Goal: Transaction & Acquisition: Purchase product/service

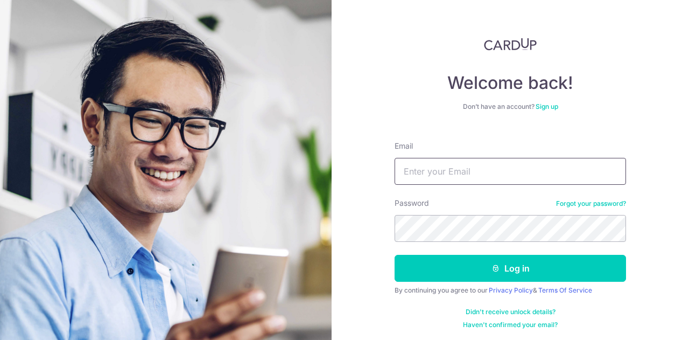
click at [432, 172] on input "Email" at bounding box center [509, 171] width 231 height 27
type input "[EMAIL_ADDRESS][DOMAIN_NAME]"
click at [394, 255] on button "Log in" at bounding box center [509, 268] width 231 height 27
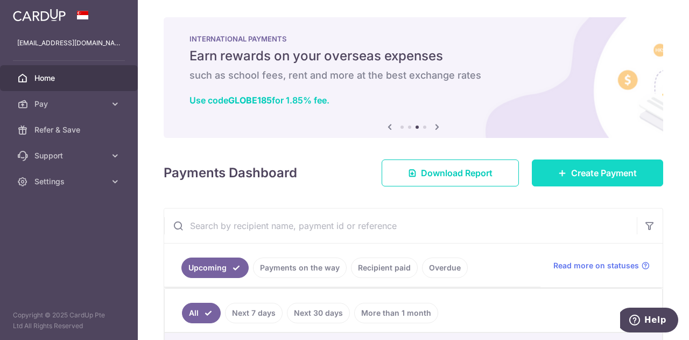
click at [590, 169] on span "Create Payment" at bounding box center [604, 172] width 66 height 13
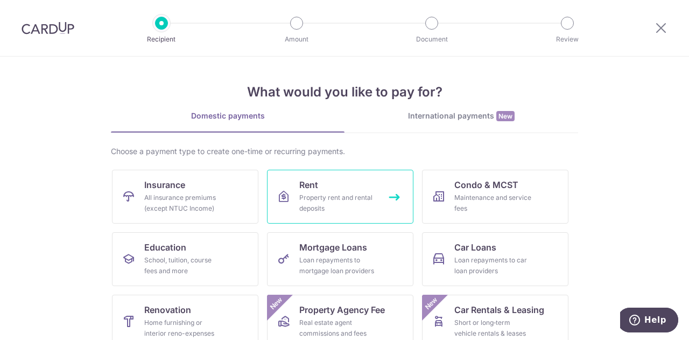
scroll to position [54, 0]
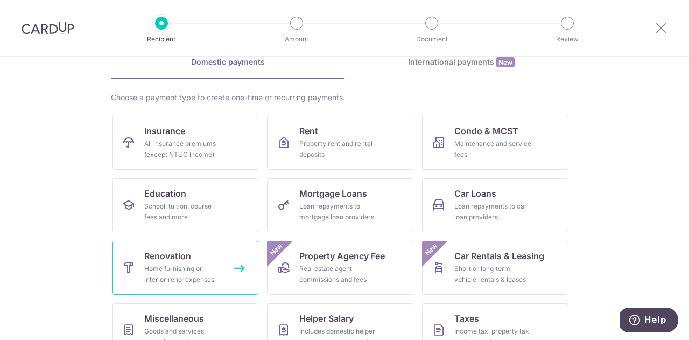
click at [192, 270] on div "Home furnishing or interior reno-expenses" at bounding box center [182, 274] width 77 height 22
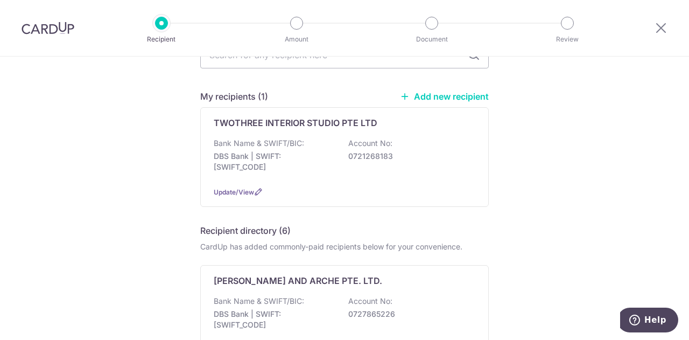
scroll to position [54, 0]
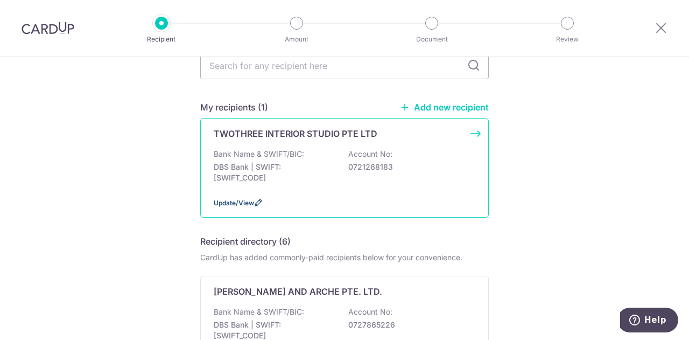
click at [248, 202] on span "Update/View" at bounding box center [234, 203] width 40 height 8
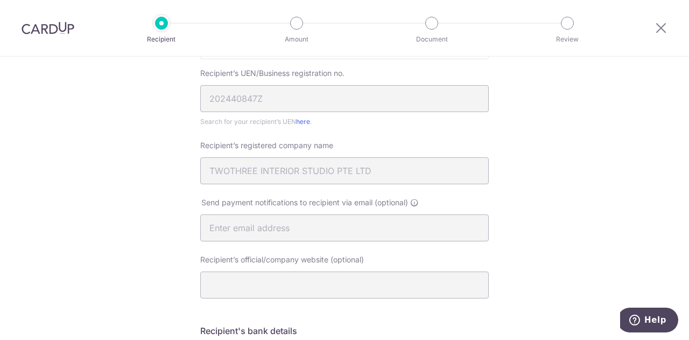
scroll to position [512, 0]
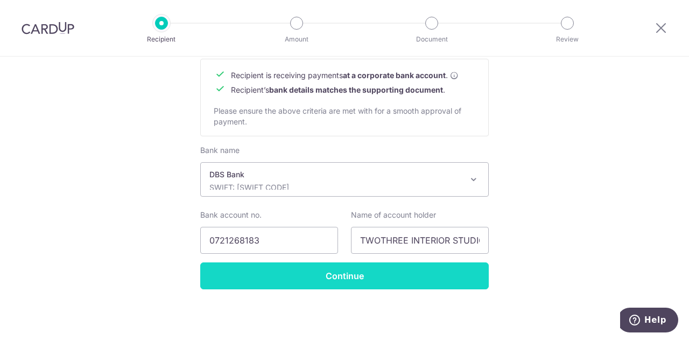
click at [336, 276] on input "Continue" at bounding box center [344, 275] width 288 height 27
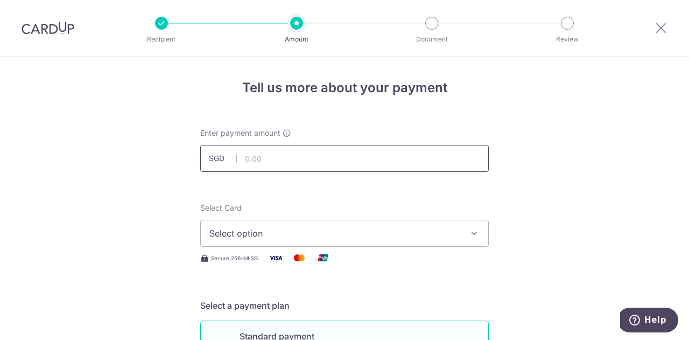
click at [276, 160] on input "text" at bounding box center [344, 158] width 288 height 27
type input "995.00"
click at [253, 232] on span "Select option" at bounding box center [334, 233] width 251 height 13
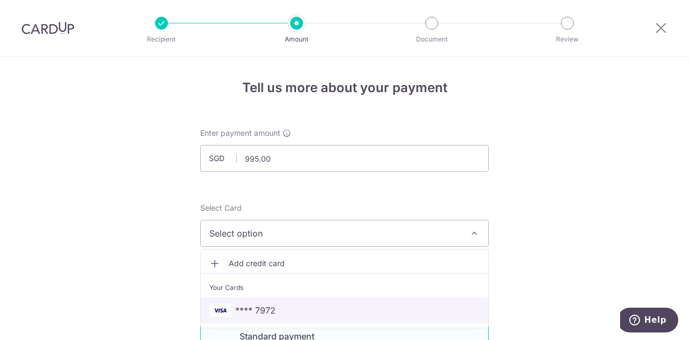
drag, startPoint x: 293, startPoint y: 307, endPoint x: 294, endPoint y: 300, distance: 7.1
click at [293, 307] on span "**** 7972" at bounding box center [344, 309] width 270 height 13
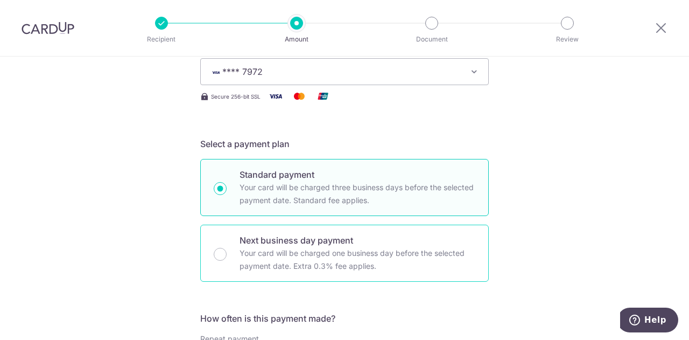
scroll to position [323, 0]
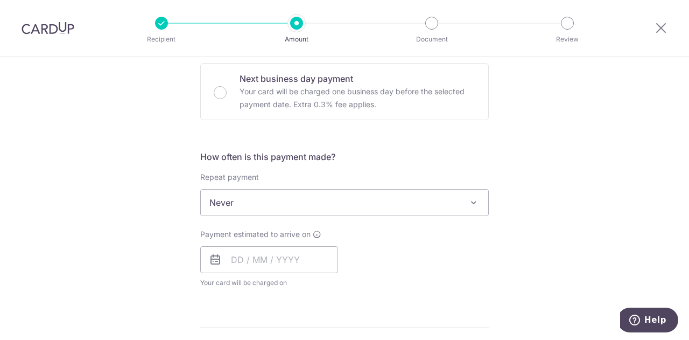
click at [265, 202] on span "Never" at bounding box center [344, 202] width 287 height 26
click at [258, 260] on input "text" at bounding box center [269, 259] width 138 height 27
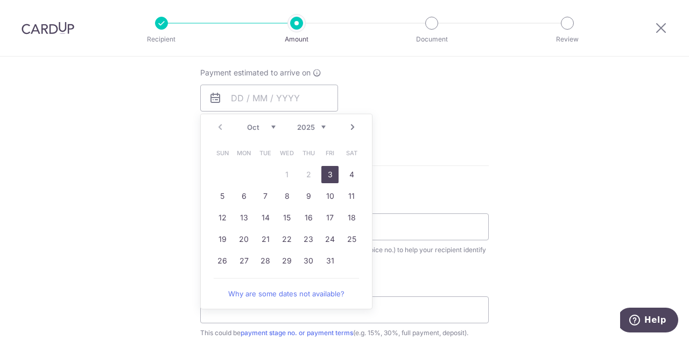
click at [327, 178] on link "3" at bounding box center [329, 174] width 17 height 17
type input "03/10/2025"
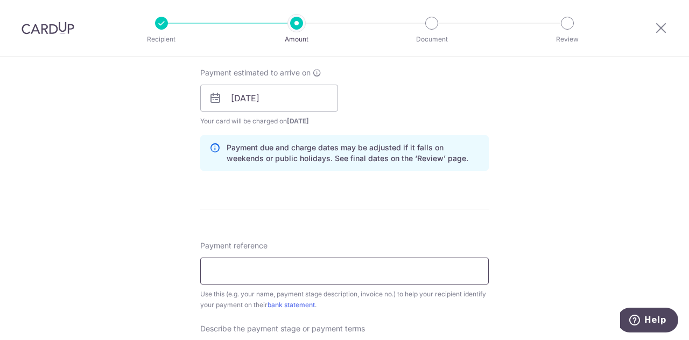
click at [248, 267] on input "Payment reference" at bounding box center [344, 270] width 288 height 27
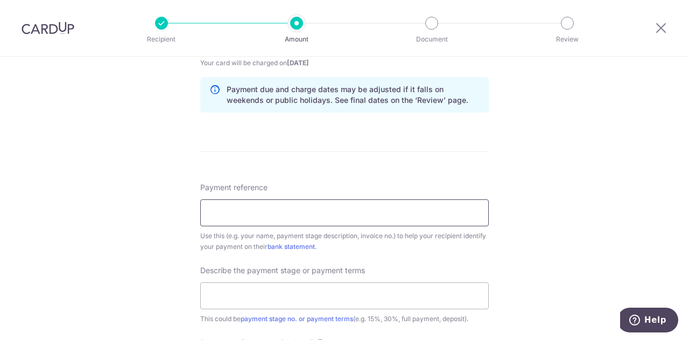
scroll to position [592, 0]
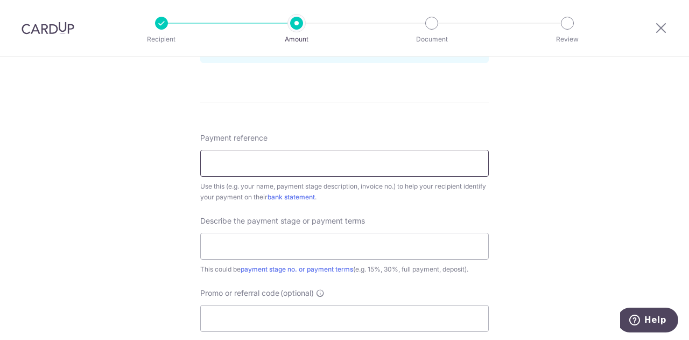
type input "[PERSON_NAME]"
click at [251, 241] on input "text" at bounding box center [344, 245] width 288 height 27
click at [245, 252] on input "text" at bounding box center [344, 245] width 288 height 27
type input "Variation Order"
click at [285, 314] on input "Promo or referral code (optional)" at bounding box center [344, 318] width 288 height 27
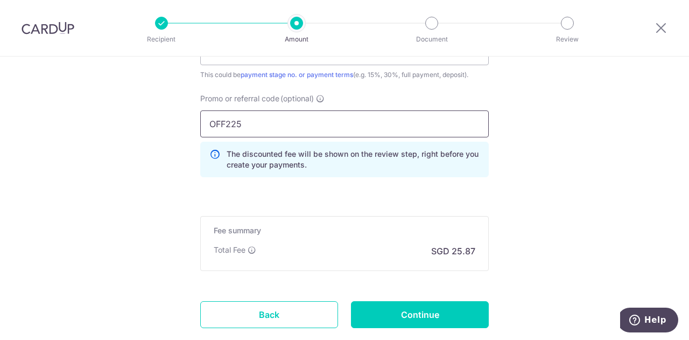
scroll to position [855, 0]
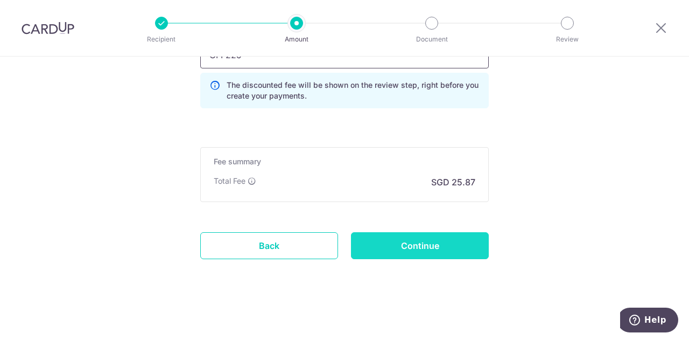
type input "OFF225"
click at [429, 253] on input "Continue" at bounding box center [420, 245] width 138 height 27
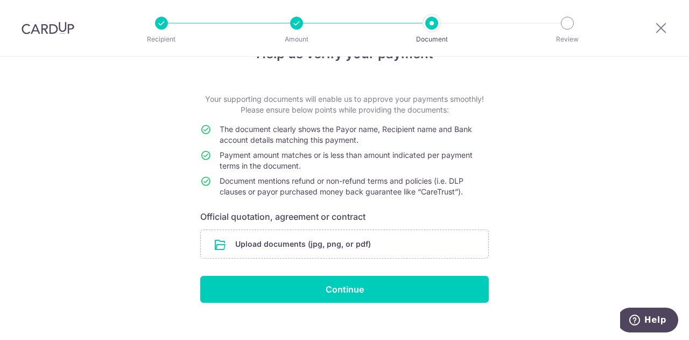
scroll to position [47, 0]
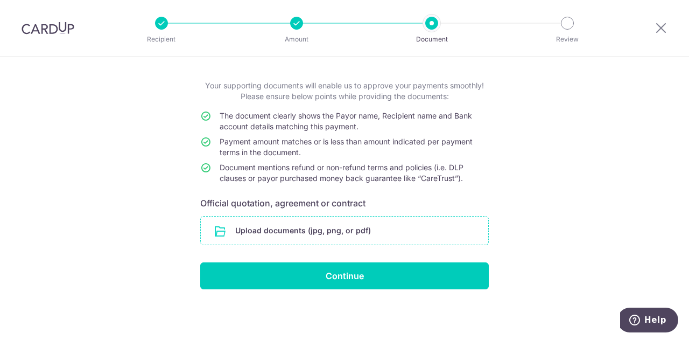
click at [273, 236] on input "file" at bounding box center [344, 230] width 287 height 28
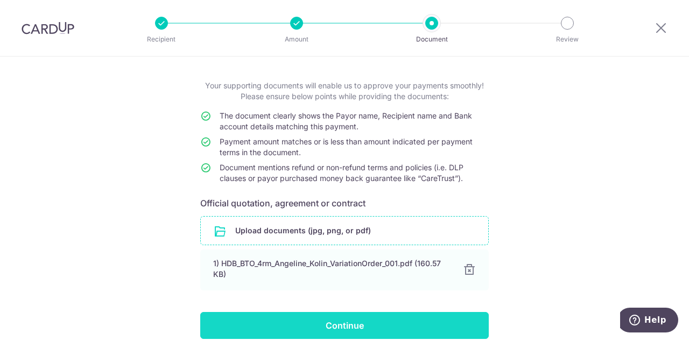
click at [303, 326] on input "Continue" at bounding box center [344, 325] width 288 height 27
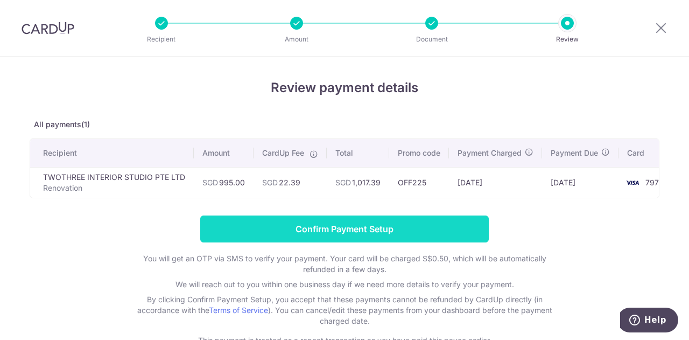
click at [369, 234] on input "Confirm Payment Setup" at bounding box center [344, 228] width 288 height 27
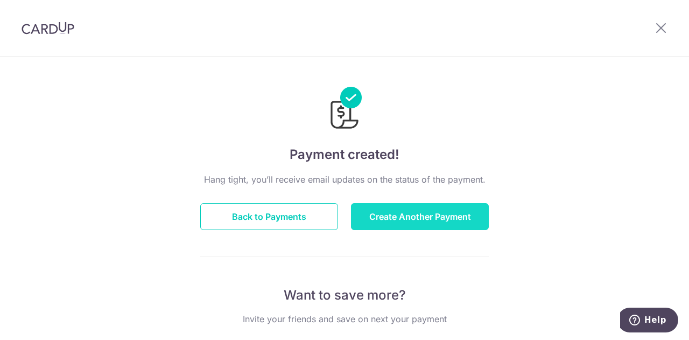
click at [385, 216] on button "Create Another Payment" at bounding box center [420, 216] width 138 height 27
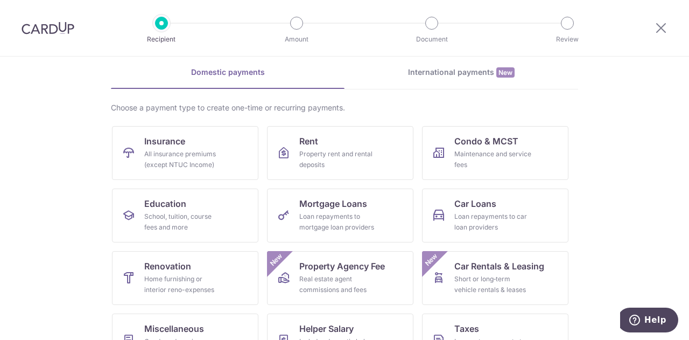
scroll to position [54, 0]
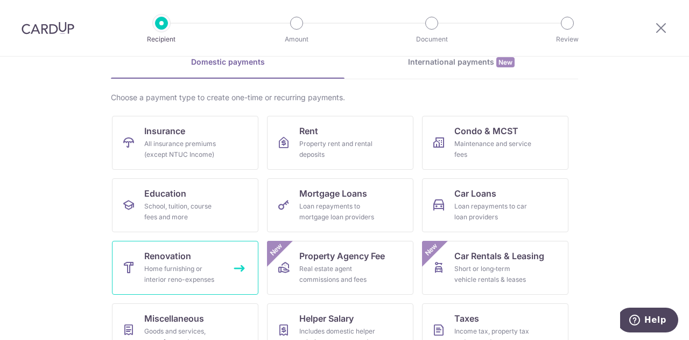
click at [199, 278] on div "Home furnishing or interior reno-expenses" at bounding box center [182, 274] width 77 height 22
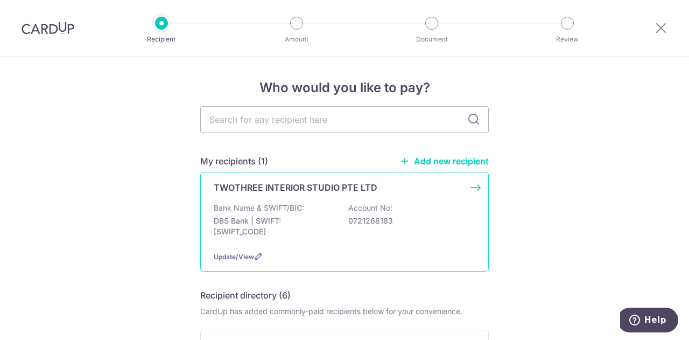
click at [290, 214] on div "Bank Name & SWIFT/BIC: DBS Bank | SWIFT: [SWIFT_CODE] Account No: 0721268183" at bounding box center [345, 222] width 262 height 40
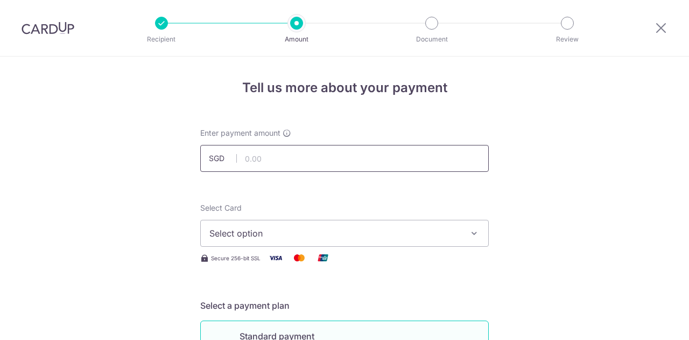
click at [256, 153] on input "text" at bounding box center [344, 158] width 288 height 27
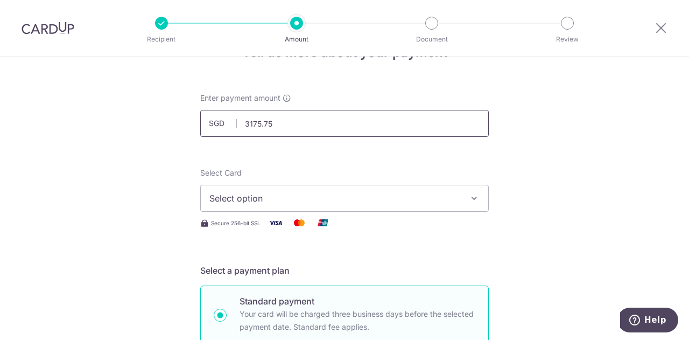
scroll to position [54, 0]
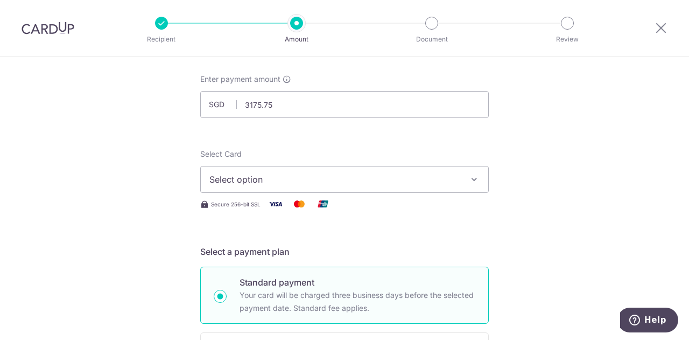
type input "3,175.75"
click at [272, 174] on span "Select option" at bounding box center [334, 179] width 251 height 13
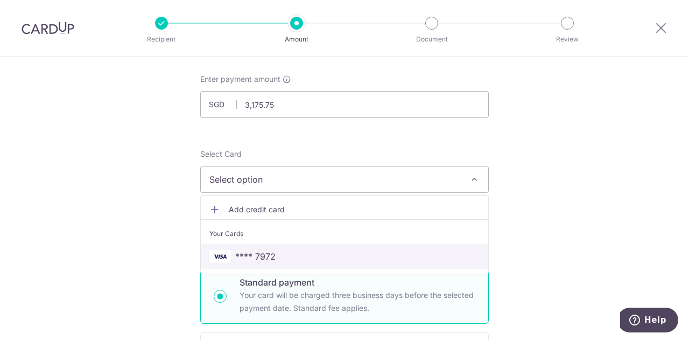
click at [258, 260] on span "**** 7972" at bounding box center [255, 256] width 40 height 13
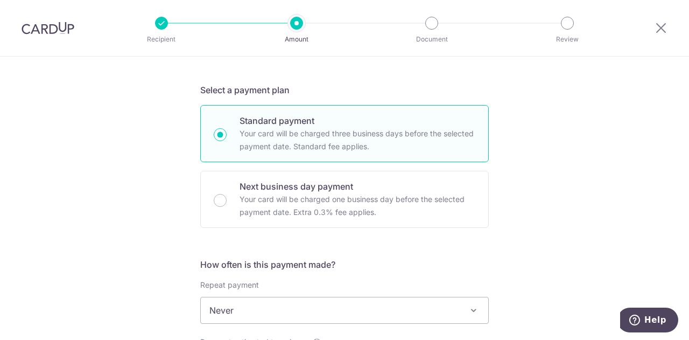
scroll to position [323, 0]
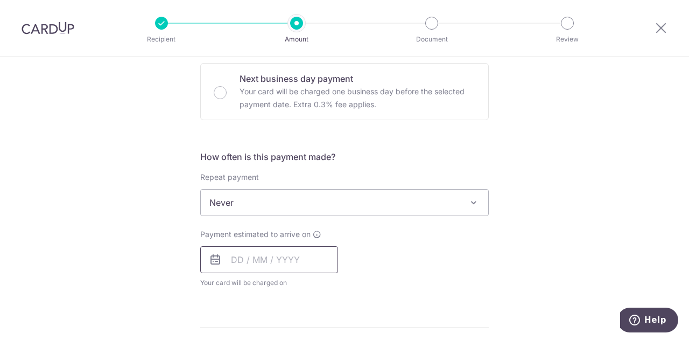
click at [225, 255] on input "text" at bounding box center [269, 259] width 138 height 27
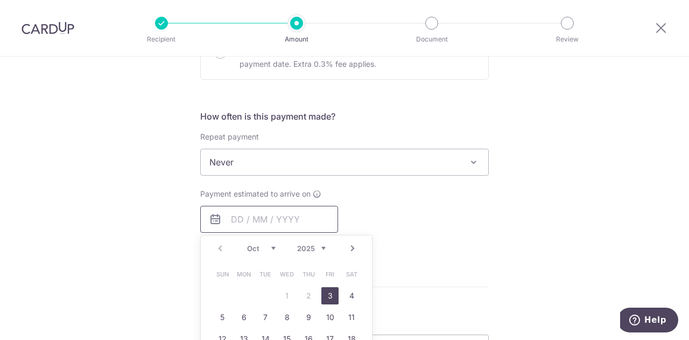
scroll to position [377, 0]
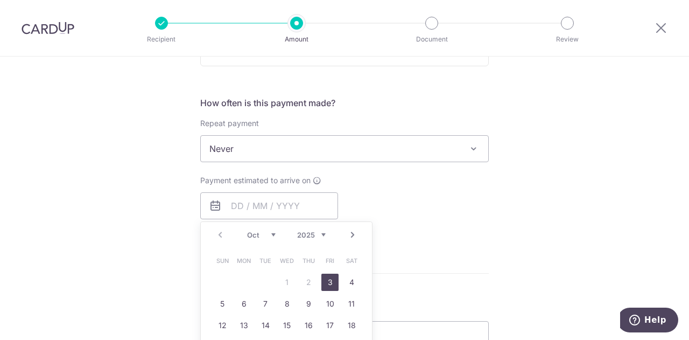
click at [324, 285] on link "3" at bounding box center [329, 281] width 17 height 17
type input "03/10/2025"
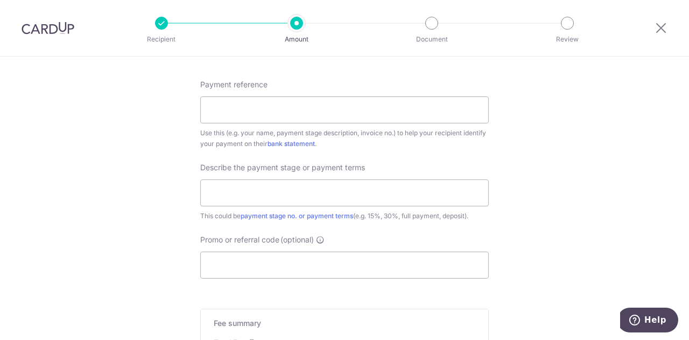
scroll to position [646, 0]
click at [241, 114] on input "Payment reference" at bounding box center [344, 109] width 288 height 27
type input "Kolin Angeline"
click at [259, 189] on input "text" at bounding box center [344, 192] width 288 height 27
type input "5%"
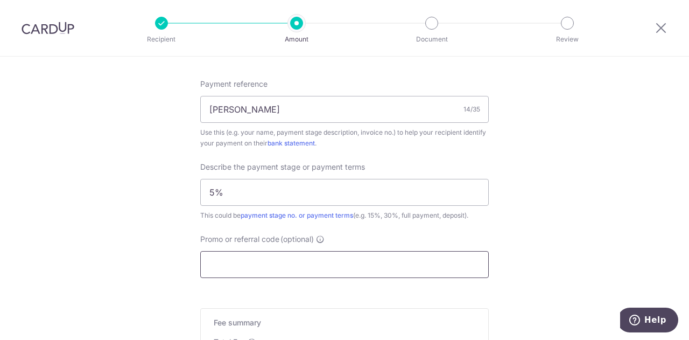
click at [257, 261] on input "Promo or referral code (optional)" at bounding box center [344, 264] width 288 height 27
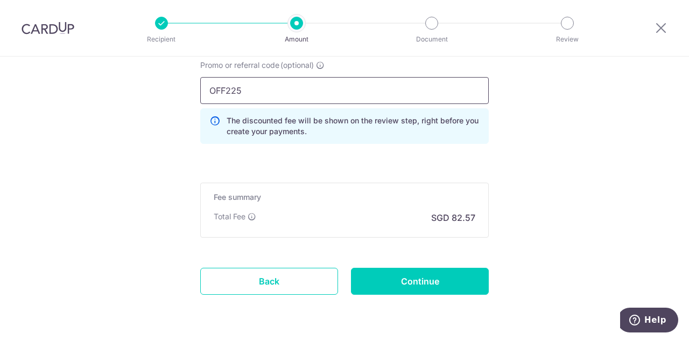
scroll to position [855, 0]
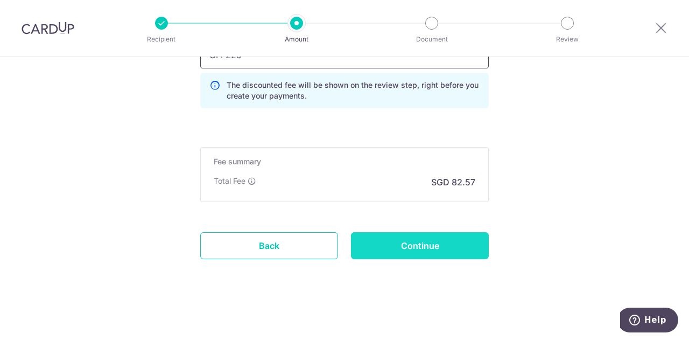
type input "OFF225"
click at [414, 251] on input "Continue" at bounding box center [420, 245] width 138 height 27
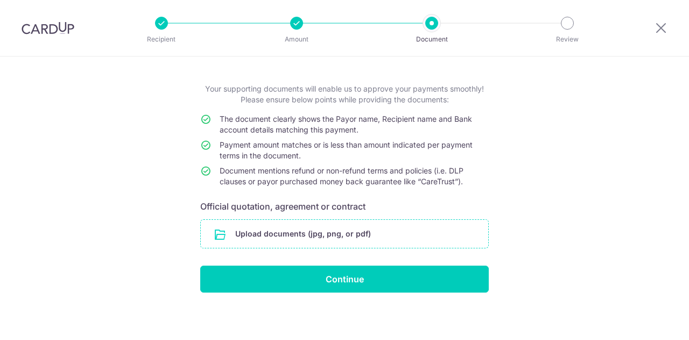
scroll to position [47, 0]
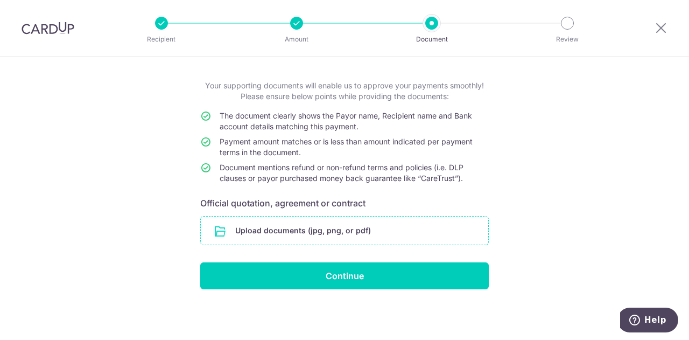
click at [288, 219] on input "file" at bounding box center [344, 230] width 287 height 28
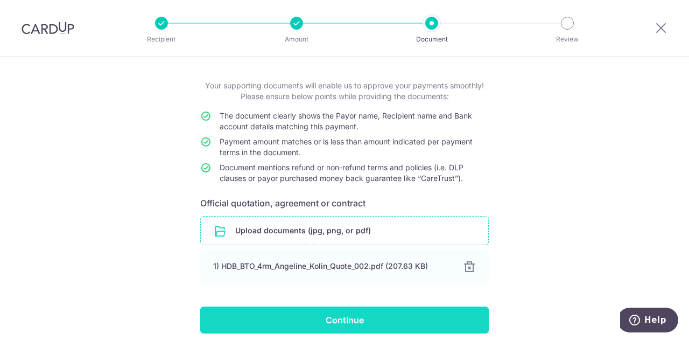
click at [364, 314] on input "Continue" at bounding box center [344, 319] width 288 height 27
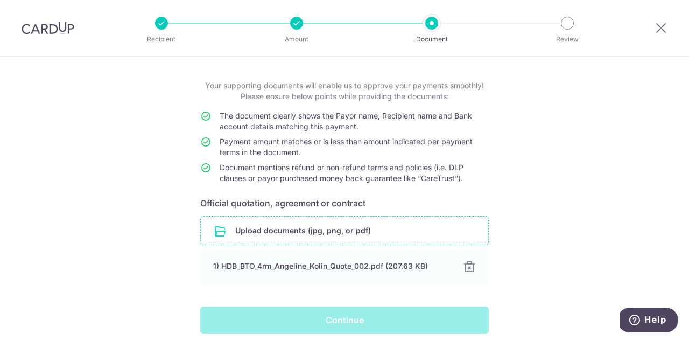
click at [354, 310] on div "Continue" at bounding box center [344, 319] width 301 height 27
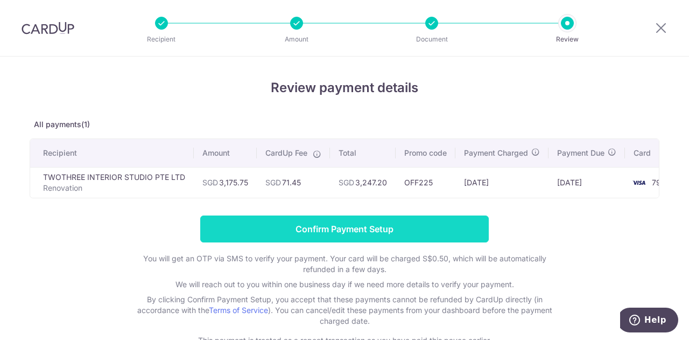
click at [355, 236] on input "Confirm Payment Setup" at bounding box center [344, 228] width 288 height 27
